Goal: Task Accomplishment & Management: Use online tool/utility

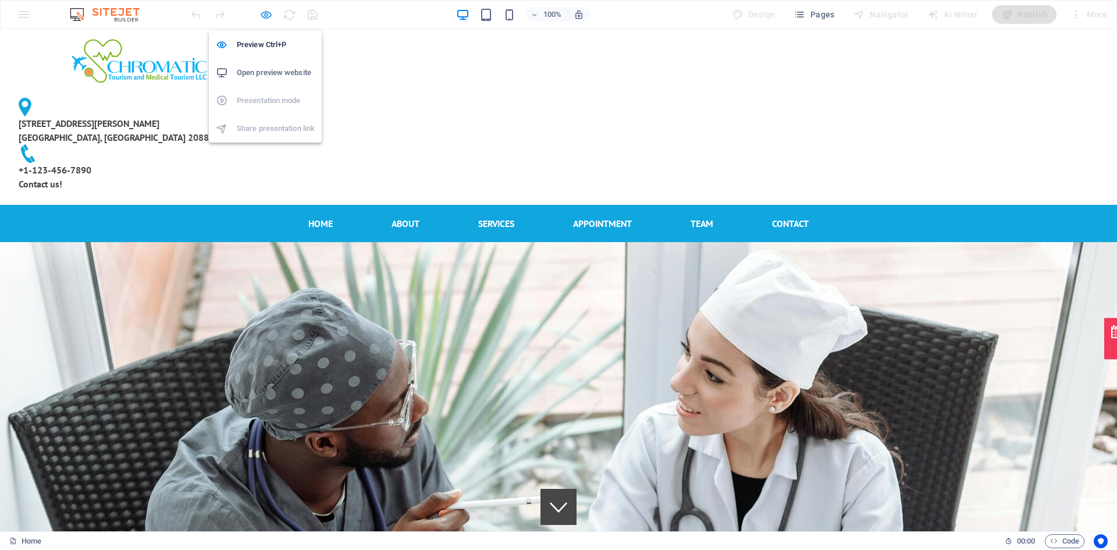
click at [269, 8] on icon "button" at bounding box center [265, 14] width 13 height 13
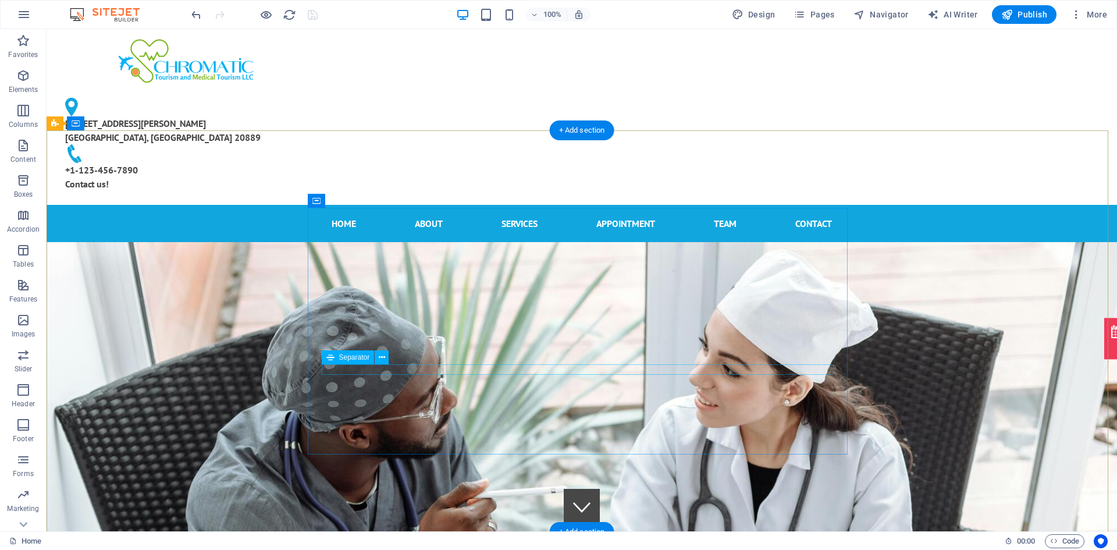
select select "rem"
select select "px"
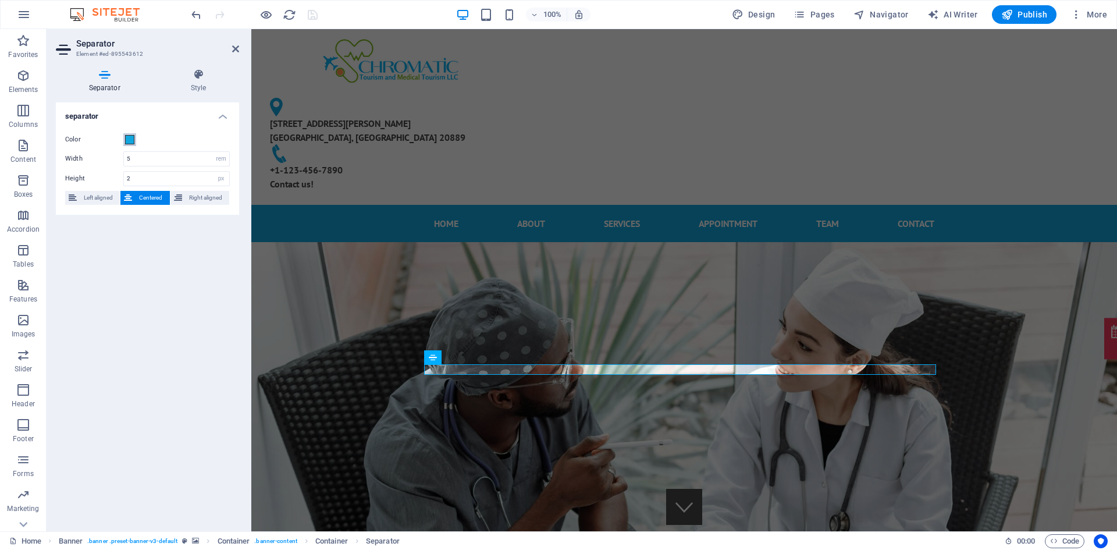
click at [125, 137] on span at bounding box center [129, 139] width 9 height 9
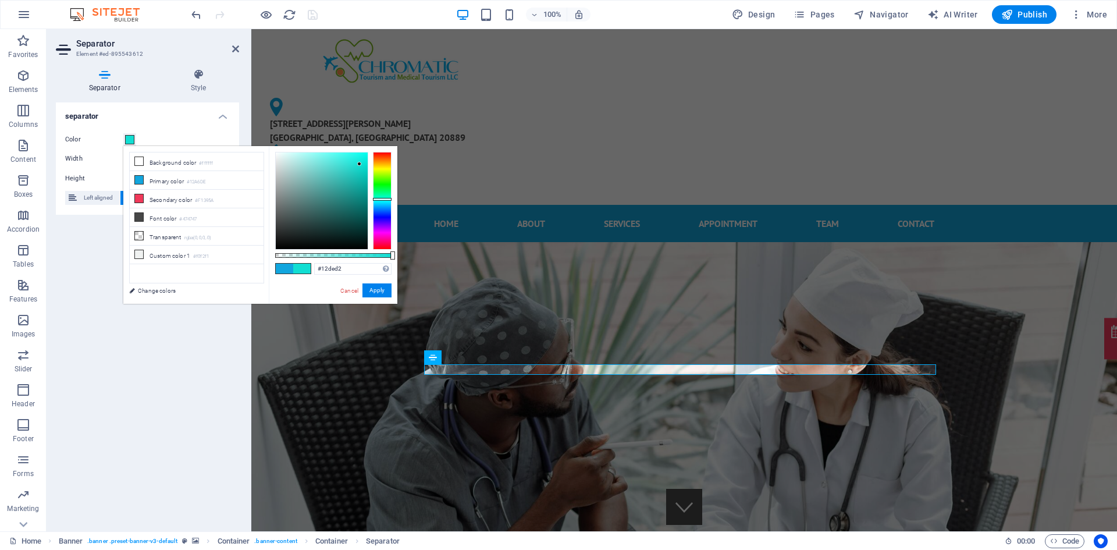
click at [384, 199] on div at bounding box center [382, 199] width 19 height 3
type input "#00fff0"
drag, startPoint x: 361, startPoint y: 158, endPoint x: 381, endPoint y: 145, distance: 24.0
click at [381, 145] on body "[MEDICAL_DATA][DOMAIN_NAME] Home Favorites Elements Columns Content Boxes Accor…" at bounding box center [558, 275] width 1117 height 550
click at [369, 287] on button "Apply" at bounding box center [376, 290] width 29 height 14
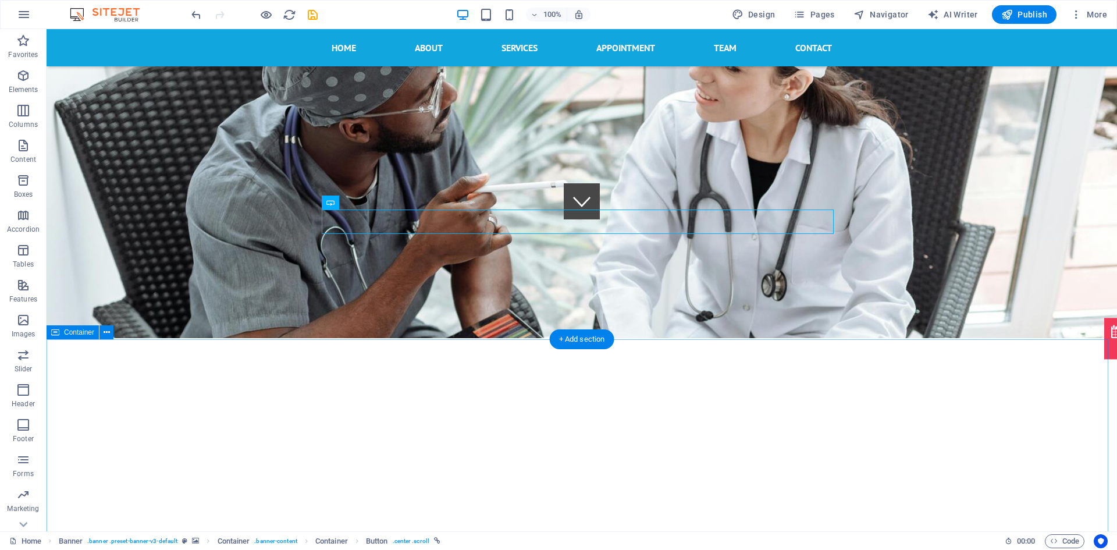
scroll to position [310, 0]
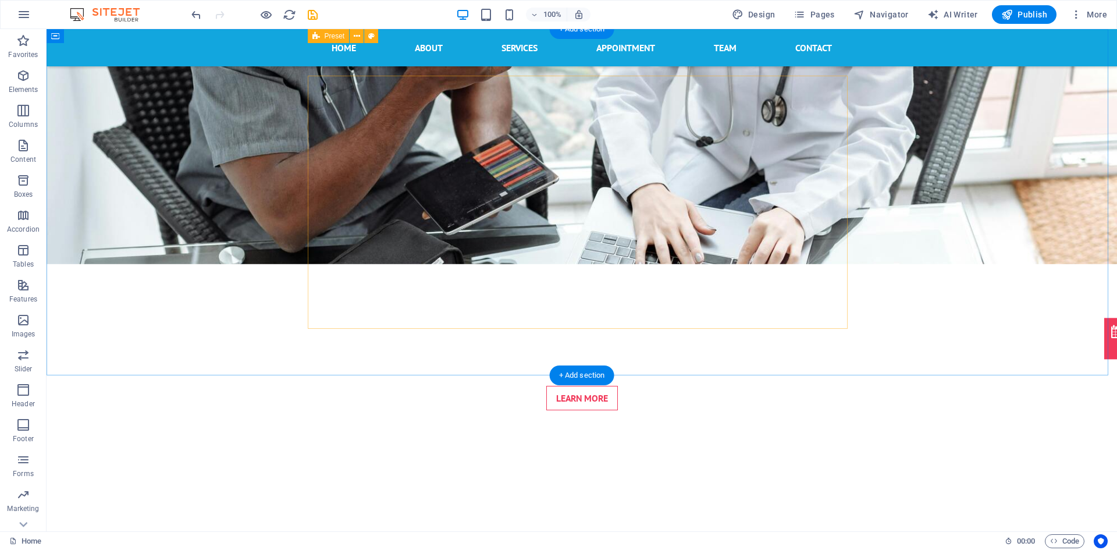
scroll to position [465, 0]
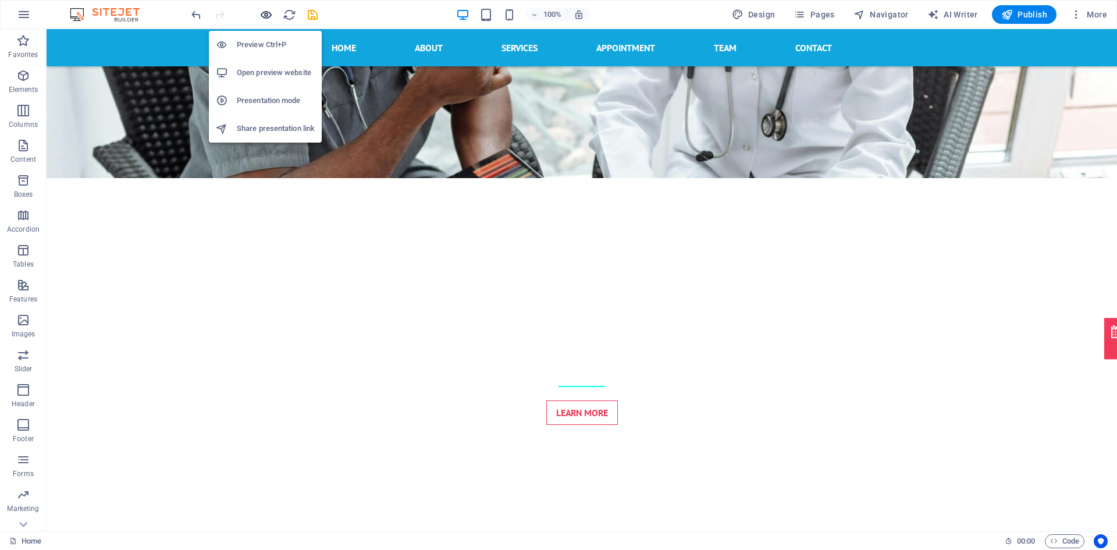
click at [270, 12] on icon "button" at bounding box center [265, 14] width 13 height 13
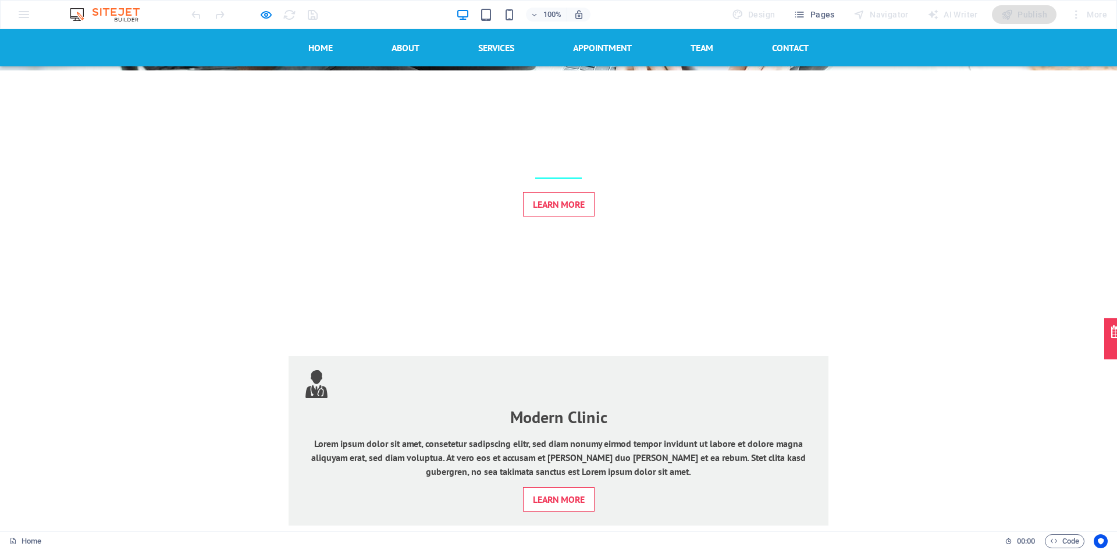
scroll to position [775, 0]
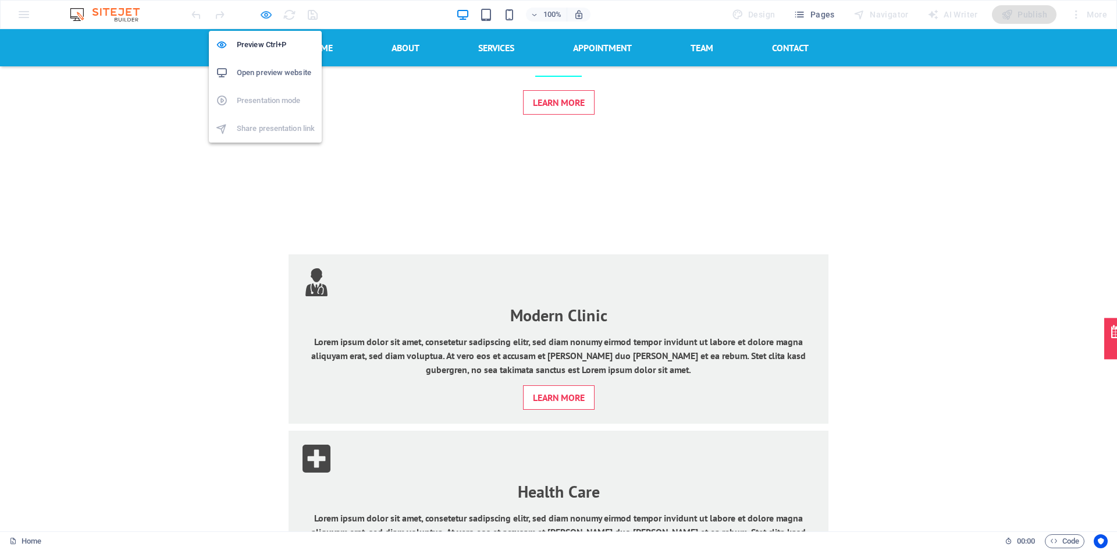
click at [267, 13] on icon "button" at bounding box center [265, 14] width 13 height 13
click at [266, 13] on icon "button" at bounding box center [265, 14] width 13 height 13
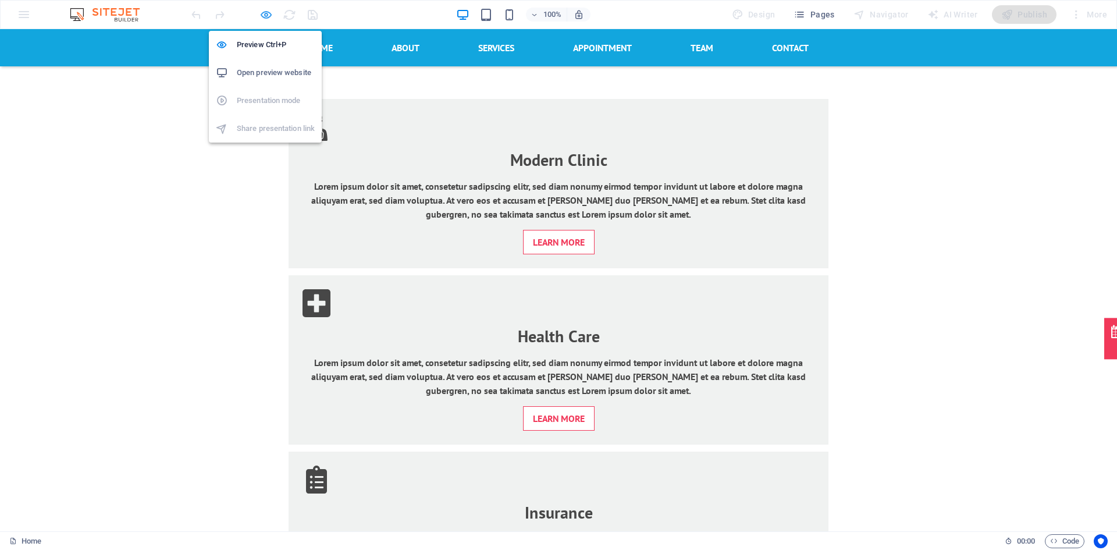
click at [269, 17] on icon "button" at bounding box center [265, 14] width 13 height 13
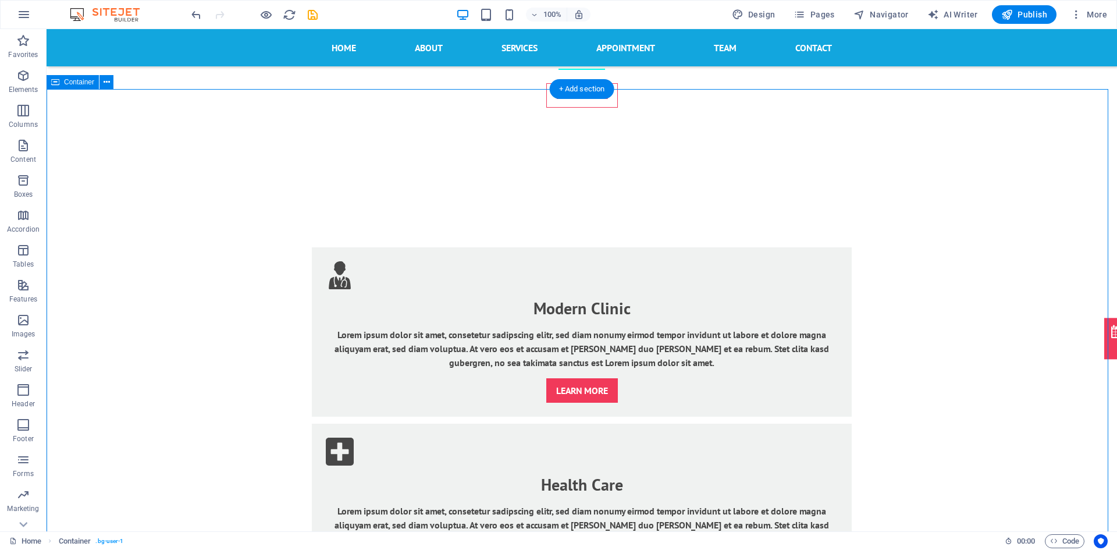
scroll to position [621, 0]
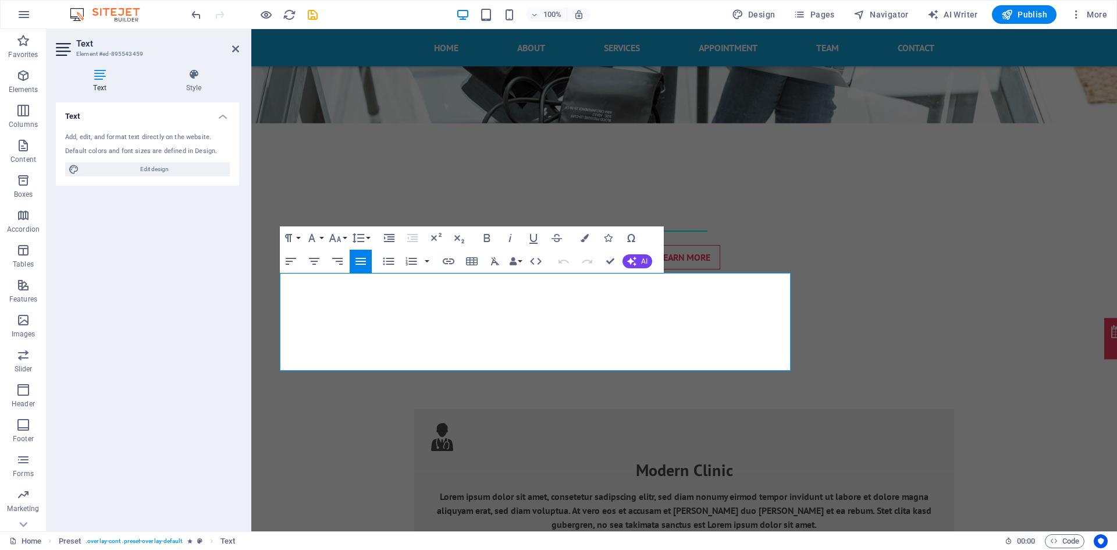
drag, startPoint x: 419, startPoint y: 314, endPoint x: 275, endPoint y: 276, distance: 148.4
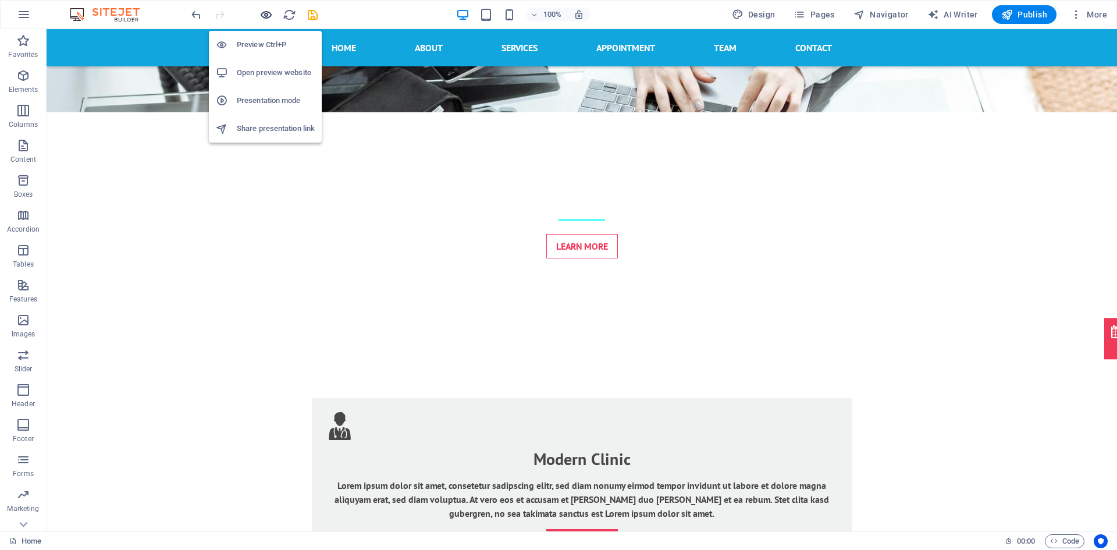
click at [270, 16] on icon "button" at bounding box center [265, 14] width 13 height 13
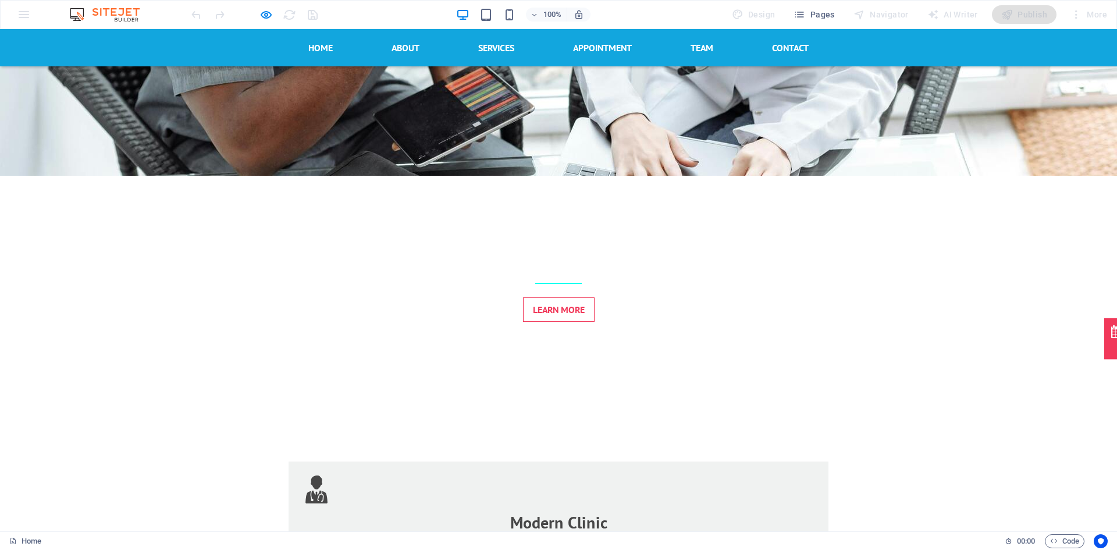
scroll to position [476, 0]
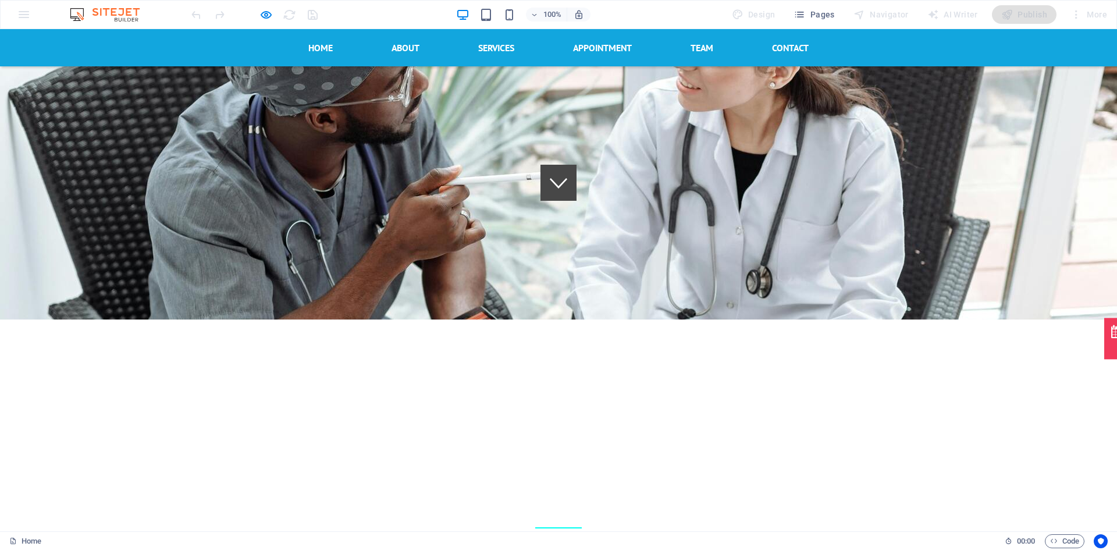
scroll to position [321, 0]
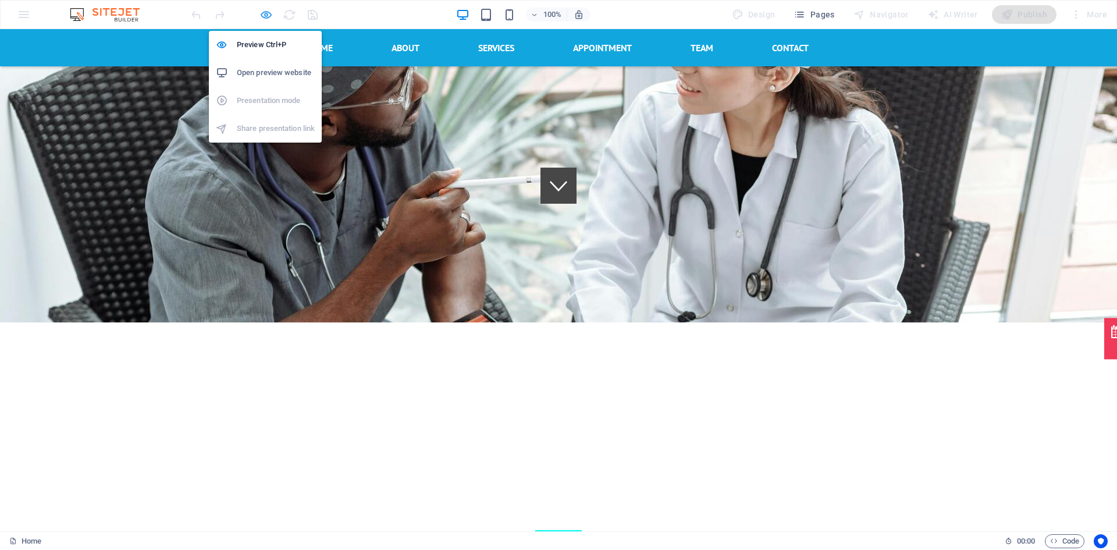
click at [270, 13] on icon "button" at bounding box center [265, 14] width 13 height 13
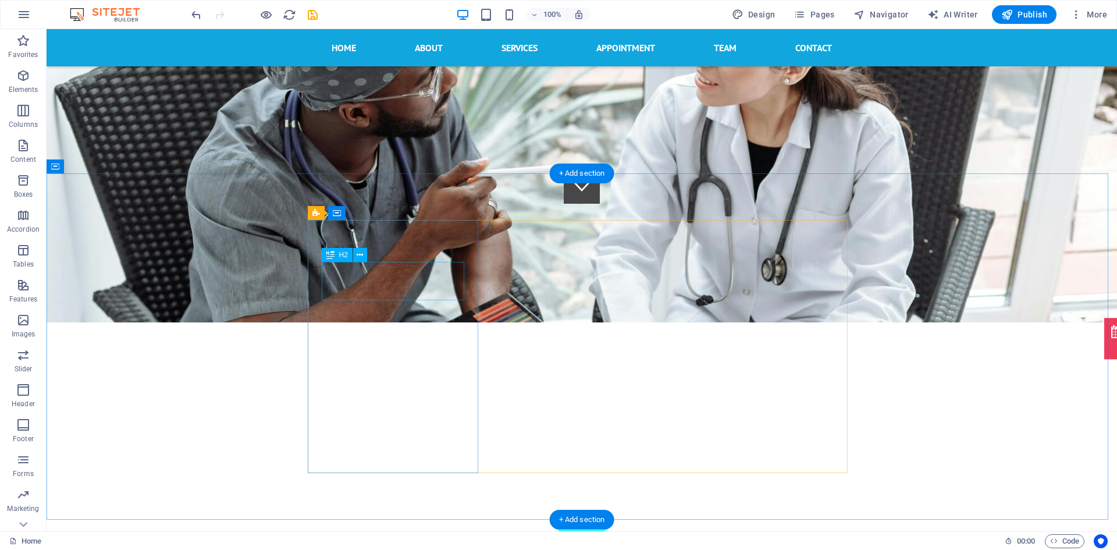
scroll to position [476, 0]
